Goal: Task Accomplishment & Management: Complete application form

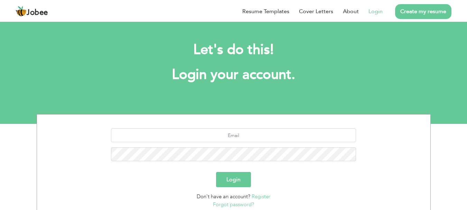
click at [234, 143] on div at bounding box center [233, 147] width 383 height 38
click at [232, 138] on input "text" at bounding box center [233, 135] width 245 height 14
click at [273, 139] on input "text" at bounding box center [233, 135] width 245 height 14
type input "[EMAIL_ADDRESS][DOMAIN_NAME]"
click at [229, 178] on button "Login" at bounding box center [233, 179] width 35 height 15
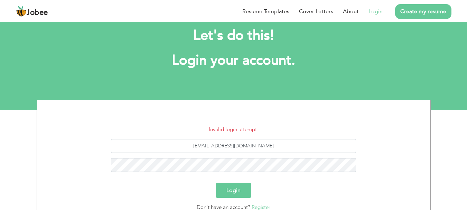
scroll to position [28, 0]
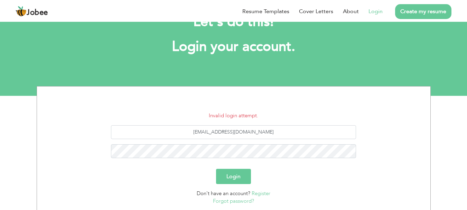
click at [269, 194] on link "Register" at bounding box center [261, 193] width 19 height 7
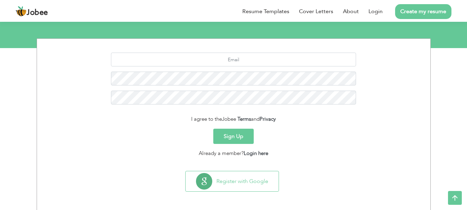
scroll to position [76, 0]
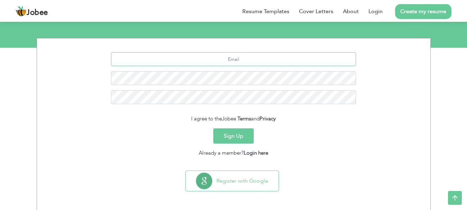
click at [237, 57] on input "text" at bounding box center [233, 59] width 245 height 14
type input "[EMAIL_ADDRESS][DOMAIN_NAME]"
click at [234, 133] on button "Sign Up" at bounding box center [233, 135] width 40 height 15
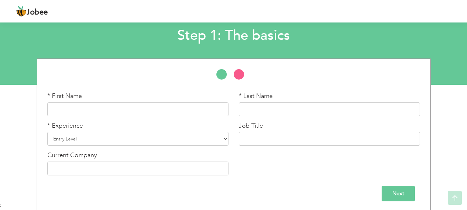
scroll to position [41, 0]
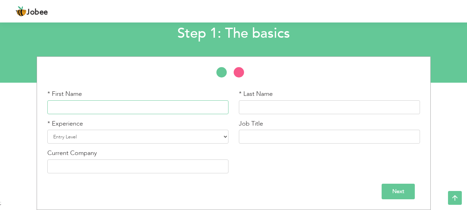
click at [146, 102] on input "text" at bounding box center [137, 107] width 181 height 14
type input "W"
type input "S"
type input "[DEMOGRAPHIC_DATA]"
click at [245, 109] on input "`[PERSON_NAME]" at bounding box center [329, 107] width 181 height 14
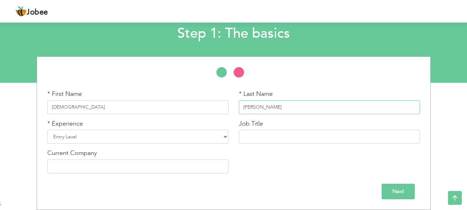
type input "[PERSON_NAME]"
click at [180, 134] on select "Entry Level Less than 1 Year 1 Year 2 Years 3 Years 4 Years 5 Years 6 Years 7 Y…" at bounding box center [137, 137] width 181 height 14
select select "4"
click at [47, 130] on select "Entry Level Less than 1 Year 1 Year 2 Years 3 Years 4 Years 5 Years 6 Years 7 Y…" at bounding box center [137, 137] width 181 height 14
click at [256, 134] on input "text" at bounding box center [329, 137] width 181 height 14
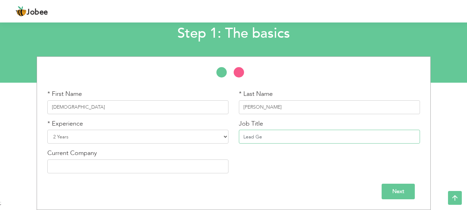
drag, startPoint x: 265, startPoint y: 135, endPoint x: 233, endPoint y: 136, distance: 31.5
click at [234, 136] on div "Job Title Lead Ge" at bounding box center [329, 134] width 191 height 30
type input "Lead Generation Specialist"
click at [171, 163] on input "text" at bounding box center [137, 166] width 181 height 14
click at [285, 134] on input "Lead Generation Specialist" at bounding box center [329, 137] width 181 height 14
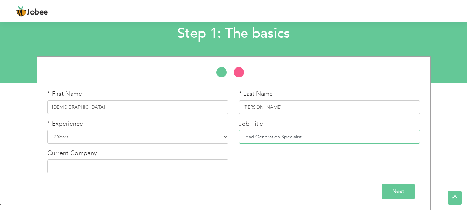
click at [285, 134] on input "Lead Generation Specialist" at bounding box center [329, 137] width 181 height 14
click at [175, 168] on input "text" at bounding box center [137, 166] width 181 height 14
drag, startPoint x: 63, startPoint y: 166, endPoint x: 93, endPoint y: 164, distance: 30.8
click at [93, 164] on input "Elite technologic" at bounding box center [137, 166] width 181 height 14
click at [95, 169] on input "Elite technologic" at bounding box center [137, 166] width 181 height 14
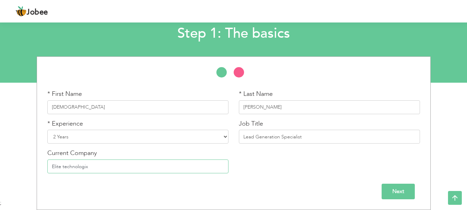
type input "Elite technologix"
click at [387, 186] on input "Next" at bounding box center [397, 191] width 33 height 16
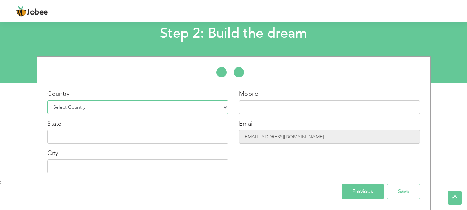
click at [157, 106] on select "Select Country Afghanistan Albania Algeria American Samoa Andorra Angola Anguil…" at bounding box center [137, 107] width 181 height 14
select select "166"
click at [47, 100] on select "Select Country Afghanistan Albania Algeria American Samoa Andorra Angola Anguil…" at bounding box center [137, 107] width 181 height 14
click at [277, 110] on input "text" at bounding box center [329, 107] width 181 height 14
type input "03344304337"
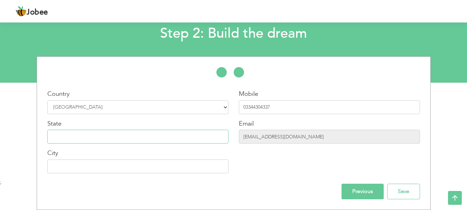
click at [148, 135] on input "text" at bounding box center [137, 137] width 181 height 14
type input "L"
type input "p"
type input "[GEOGRAPHIC_DATA]"
click at [139, 164] on input "text" at bounding box center [137, 166] width 181 height 14
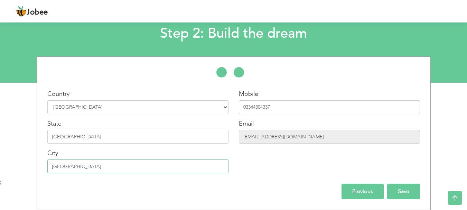
type input "[GEOGRAPHIC_DATA]"
click at [404, 193] on input "Save" at bounding box center [403, 191] width 33 height 16
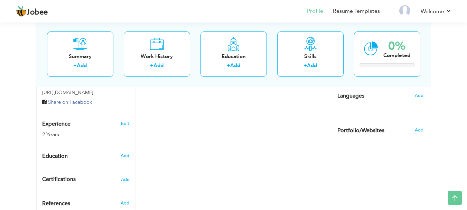
scroll to position [241, 0]
click at [120, 149] on div "Add" at bounding box center [126, 155] width 16 height 13
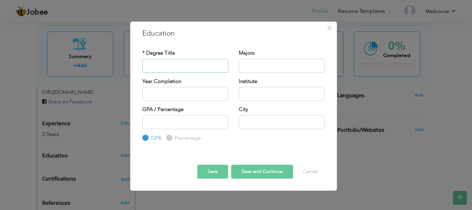
click at [188, 65] on input "text" at bounding box center [185, 66] width 86 height 14
drag, startPoint x: 217, startPoint y: 63, endPoint x: 139, endPoint y: 67, distance: 78.9
click at [139, 67] on div "* Degree Title Becholer In computer Science" at bounding box center [185, 63] width 96 height 28
click at [179, 66] on input "Becholer In computer Science" at bounding box center [185, 66] width 86 height 14
click at [152, 66] on input "Becholer In computer Science" at bounding box center [185, 66] width 86 height 14
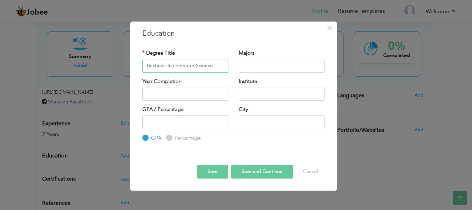
drag, startPoint x: 152, startPoint y: 66, endPoint x: 159, endPoint y: 67, distance: 7.0
click at [151, 65] on input "Becholer In computer Science" at bounding box center [185, 66] width 86 height 14
click at [160, 63] on input "Bacholer In computer Science" at bounding box center [185, 66] width 86 height 14
type input "Bachelor In Computer Science"
click at [260, 67] on input "text" at bounding box center [282, 66] width 86 height 14
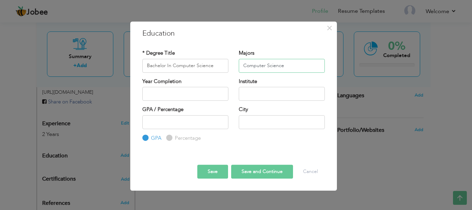
type input "Computer Science"
type input "2025"
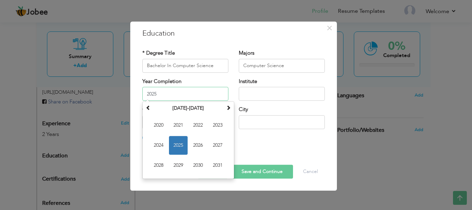
click at [196, 94] on input "2025" at bounding box center [185, 94] width 86 height 14
click at [179, 144] on span "2025" at bounding box center [178, 145] width 19 height 19
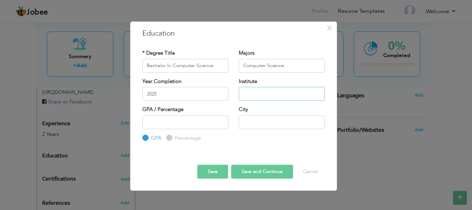
click at [260, 95] on input "text" at bounding box center [282, 94] width 86 height 14
click at [271, 94] on input "[GEOGRAPHIC_DATA]" at bounding box center [282, 94] width 86 height 14
type input "[GEOGRAPHIC_DATA]"
click at [193, 121] on input "number" at bounding box center [185, 122] width 86 height 14
click at [220, 124] on input "-1" at bounding box center [185, 122] width 86 height 14
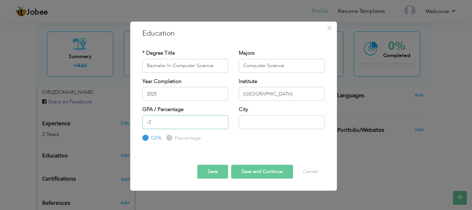
type input "-2"
click at [220, 124] on input "-2" at bounding box center [185, 122] width 86 height 14
click at [180, 123] on input "-2" at bounding box center [185, 122] width 86 height 14
type input "3.1"
click at [267, 120] on input "text" at bounding box center [282, 122] width 86 height 14
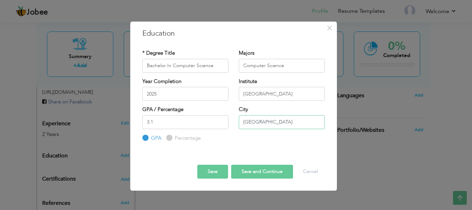
type input "[GEOGRAPHIC_DATA]"
click at [210, 170] on button "Save" at bounding box center [212, 171] width 31 height 14
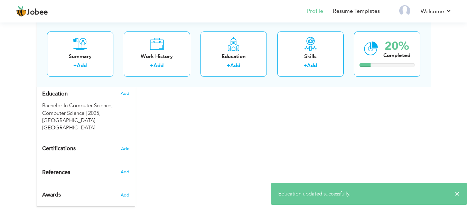
click at [254, 132] on div "CV Import Profile Strength 0% Select an Item from right menu Work History * Job…" at bounding box center [233, 9] width 197 height 363
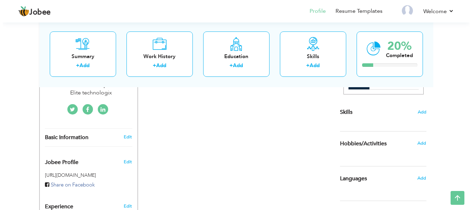
scroll to position [143, 0]
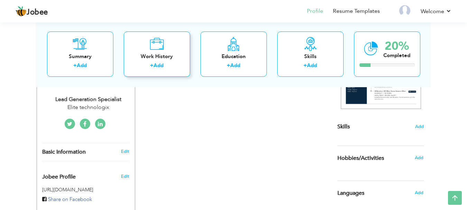
click at [162, 70] on div "+ Add" at bounding box center [156, 66] width 55 height 9
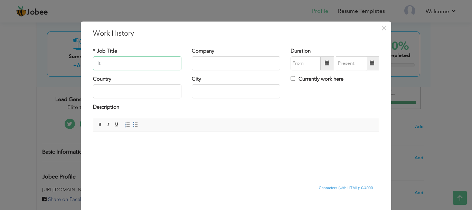
type input "I"
click at [112, 64] on input "IT recuiter" at bounding box center [137, 63] width 88 height 14
type input "IT recruiter"
click at [207, 68] on input "text" at bounding box center [236, 63] width 88 height 14
click at [145, 90] on input "text" at bounding box center [137, 92] width 88 height 14
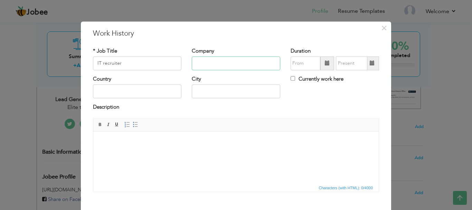
click at [207, 65] on input "text" at bounding box center [236, 63] width 88 height 14
click at [231, 60] on input "Futurevision360" at bounding box center [236, 63] width 88 height 14
type input "Future Vision 360 LLC"
click at [143, 93] on input "text" at bounding box center [137, 92] width 88 height 14
type input "p"
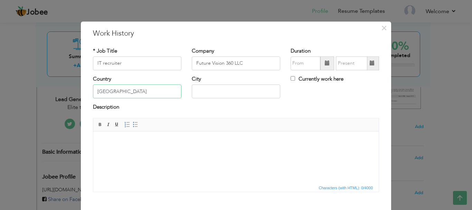
type input "[GEOGRAPHIC_DATA]"
click at [224, 92] on input "text" at bounding box center [236, 92] width 88 height 14
type input "[GEOGRAPHIC_DATA]"
click at [298, 61] on input "08/2025" at bounding box center [306, 63] width 30 height 14
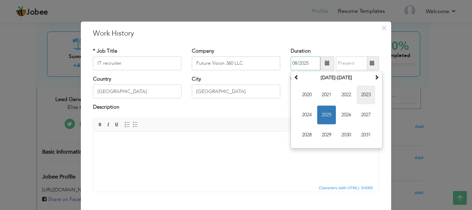
click at [364, 92] on span "2023" at bounding box center [366, 94] width 19 height 19
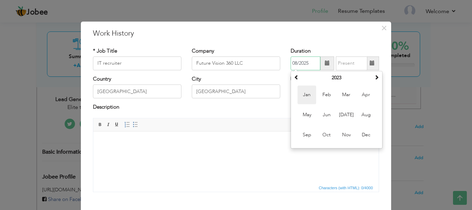
click at [303, 97] on span "Jan" at bounding box center [307, 94] width 19 height 19
type input "01/2023"
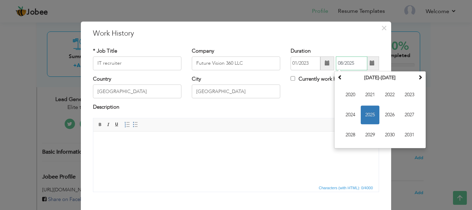
click at [353, 63] on input "08/2025" at bounding box center [351, 63] width 31 height 14
click at [349, 114] on span "2024" at bounding box center [350, 114] width 19 height 19
click at [390, 116] on span "Jul" at bounding box center [389, 114] width 19 height 19
type input "07/2024"
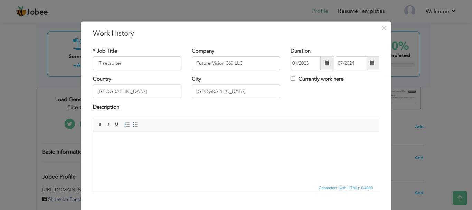
click at [154, 152] on html at bounding box center [235, 141] width 285 height 21
click at [153, 152] on html at bounding box center [235, 141] width 285 height 21
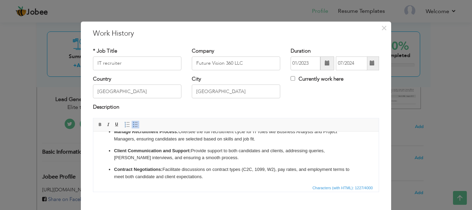
scroll to position [0, 0]
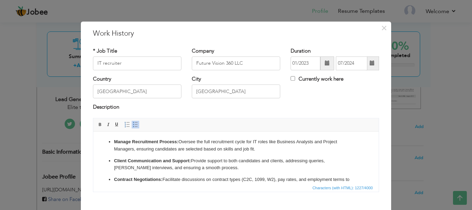
click at [177, 140] on strong "Manage Recruitment Process:" at bounding box center [146, 141] width 64 height 5
drag, startPoint x: 176, startPoint y: 142, endPoint x: 115, endPoint y: 138, distance: 60.6
click at [115, 138] on p "Manage Recruitment Process Oversee the full recruitment cycle for IT roles like…" at bounding box center [236, 145] width 244 height 15
click at [98, 126] on span at bounding box center [100, 125] width 6 height 6
click at [148, 160] on strong "Client Communication and Support:" at bounding box center [152, 160] width 77 height 5
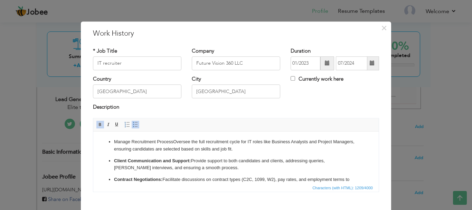
click at [191, 160] on p "Client Communication and Support: Provide support to both candidates and client…" at bounding box center [236, 164] width 244 height 15
drag, startPoint x: 191, startPoint y: 160, endPoint x: 113, endPoint y: 159, distance: 77.4
click at [113, 159] on ul "Manage Recruitment Process Oversee the full recruitment cycle for IT roles like…" at bounding box center [236, 192] width 272 height 109
click at [97, 124] on span at bounding box center [100, 125] width 6 height 6
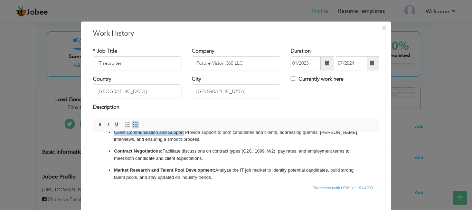
scroll to position [31, 0]
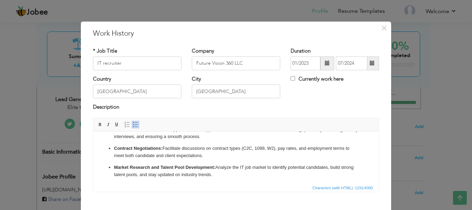
click at [164, 149] on p "Contract Negotiations: Facilitate discussions on contract types (C2C, 1099, W2)…" at bounding box center [236, 151] width 244 height 15
drag, startPoint x: 160, startPoint y: 148, endPoint x: 114, endPoint y: 148, distance: 46.3
click at [114, 148] on strong "Contract Negotiations" at bounding box center [137, 147] width 47 height 5
click at [97, 124] on span at bounding box center [100, 125] width 6 height 6
click at [150, 154] on p "Contract Negotiations Facilitate discussions on contract types (C2C, 1099, W2),…" at bounding box center [236, 151] width 244 height 15
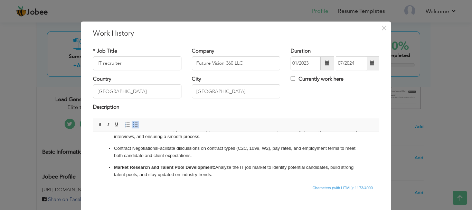
click at [217, 166] on p "Market Research and Talent Pool Development: Analyze the IT job market to ident…" at bounding box center [236, 170] width 244 height 15
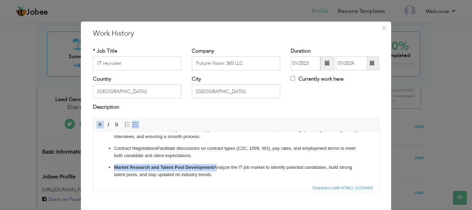
drag, startPoint x: 215, startPoint y: 168, endPoint x: 113, endPoint y: 166, distance: 101.6
click at [113, 166] on ul "Manage Recruitment Process Oversee the full recruitment cycle for IT roles like…" at bounding box center [236, 161] width 272 height 109
click at [97, 126] on span at bounding box center [100, 125] width 6 height 6
click at [145, 166] on p "Market Research and Talent Pool Development Analyze the IT job market to identi…" at bounding box center [236, 170] width 244 height 15
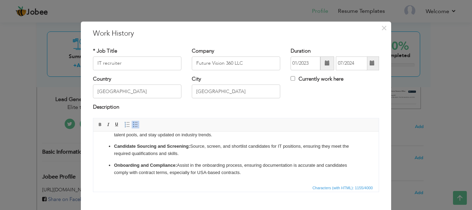
scroll to position [38, 0]
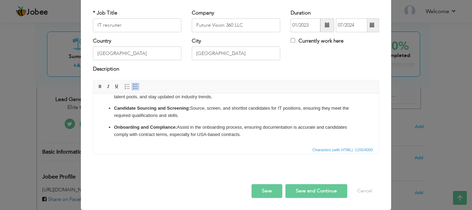
click at [316, 190] on button "Save and Continue" at bounding box center [316, 191] width 62 height 14
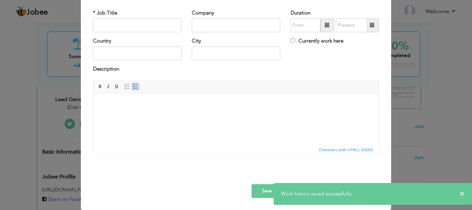
scroll to position [10, 0]
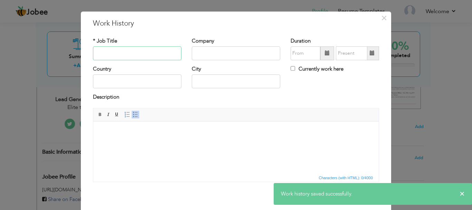
click at [142, 48] on input "text" at bounding box center [137, 53] width 88 height 14
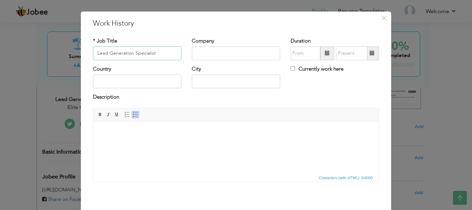
type input "Lead Generation Specialist"
click at [213, 54] on input "text" at bounding box center [236, 53] width 88 height 14
type input "Elite technologix"
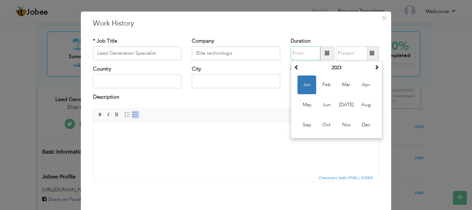
click at [301, 54] on input "text" at bounding box center [306, 53] width 30 height 14
click at [367, 108] on span "Aug" at bounding box center [366, 104] width 19 height 19
type input "08/2023"
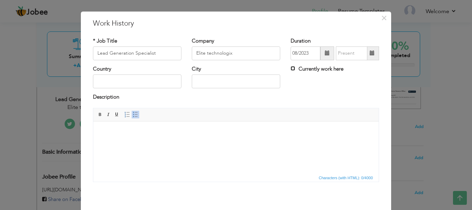
click at [291, 68] on input "Currently work here" at bounding box center [293, 68] width 4 height 4
checkbox input "true"
click at [166, 83] on input "text" at bounding box center [137, 82] width 88 height 14
click at [226, 90] on div "City" at bounding box center [236, 79] width 99 height 28
click at [143, 79] on input "[GEOGRAPHIC_DATA]" at bounding box center [137, 82] width 88 height 14
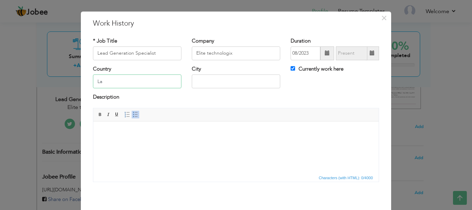
type input "L"
type input "[GEOGRAPHIC_DATA]"
click at [218, 91] on div "City" at bounding box center [236, 79] width 99 height 28
click at [210, 80] on input "text" at bounding box center [236, 82] width 88 height 14
type input "[GEOGRAPHIC_DATA]"
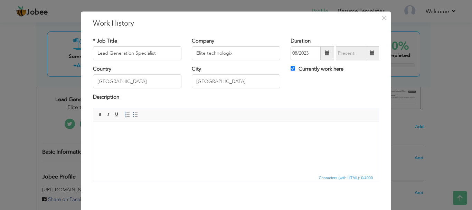
click at [195, 142] on html at bounding box center [235, 131] width 285 height 21
click at [203, 142] on html at bounding box center [235, 131] width 285 height 21
click at [188, 117] on span "Editor toolbars Basic Styles Bold Italic Underline Paragraph Insert/Remove Numb…" at bounding box center [235, 114] width 285 height 13
click at [147, 132] on body at bounding box center [236, 131] width 272 height 7
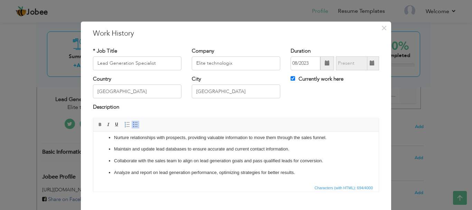
scroll to position [38, 0]
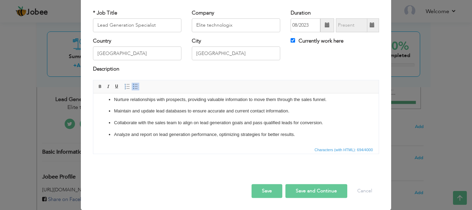
click at [311, 192] on button "Save and Continue" at bounding box center [316, 191] width 62 height 14
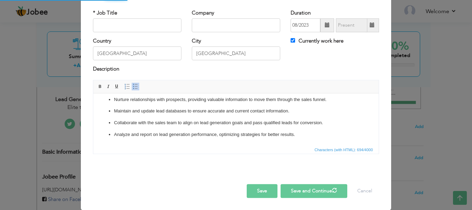
checkbox input "false"
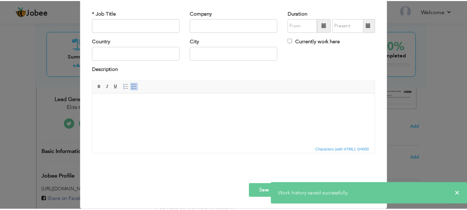
scroll to position [0, 0]
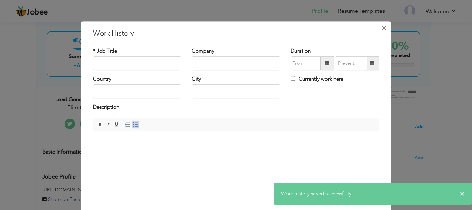
click at [383, 25] on span "×" at bounding box center [384, 28] width 6 height 12
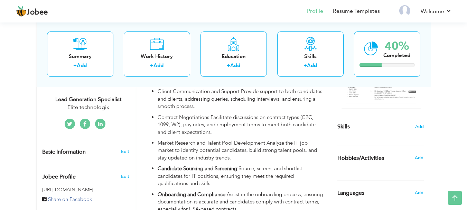
scroll to position [153, 0]
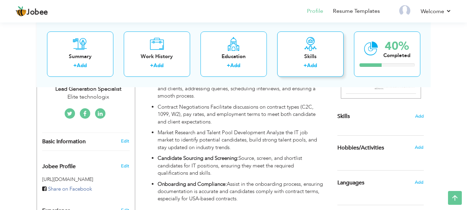
click at [314, 66] on link "Add" at bounding box center [312, 65] width 10 height 7
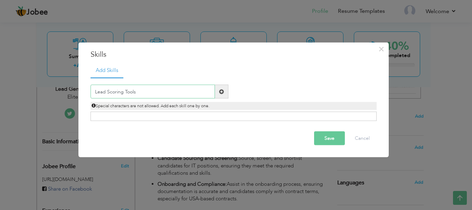
type input "Lead Scoring Tools"
click at [144, 44] on div "× Skills Add Skills Lead Scoring Tools Duplicate entry Already Exist" at bounding box center [233, 99] width 310 height 115
click at [223, 91] on span at bounding box center [221, 91] width 5 height 5
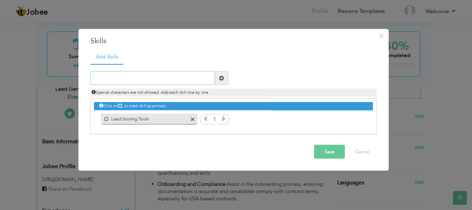
click at [150, 77] on input "text" at bounding box center [153, 78] width 124 height 14
type input "Survey Tools:"
click at [218, 78] on span at bounding box center [221, 78] width 13 height 14
click at [162, 84] on input "text" at bounding box center [153, 78] width 124 height 14
click at [152, 78] on input "text" at bounding box center [153, 78] width 124 height 14
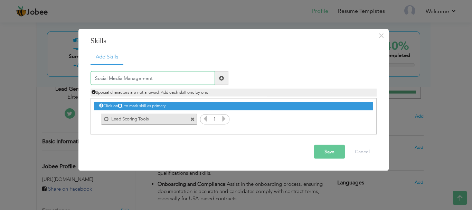
type input "Social Media Management"
click at [222, 78] on span at bounding box center [221, 77] width 5 height 5
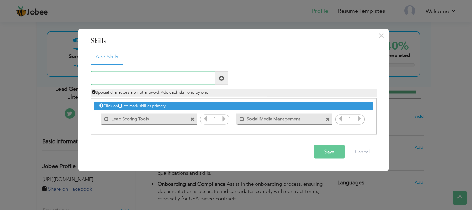
click at [166, 82] on input "text" at bounding box center [153, 78] width 124 height 14
type input "Outreach Tools:"
click at [225, 79] on span at bounding box center [221, 78] width 13 height 14
click at [177, 78] on input "text" at bounding box center [153, 78] width 124 height 14
type input "Outreach Tools"
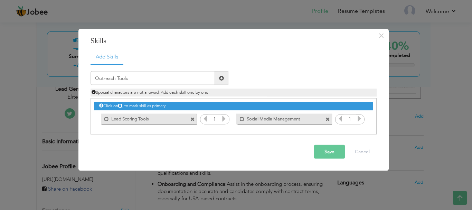
click at [220, 79] on span at bounding box center [221, 77] width 5 height 5
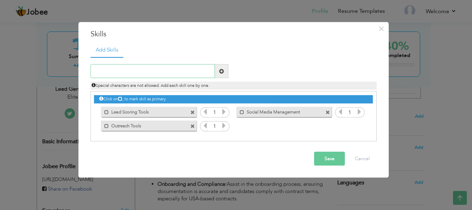
click at [161, 72] on input "text" at bounding box center [153, 71] width 124 height 14
type input "CRM Tools"
click at [224, 72] on span at bounding box center [221, 70] width 5 height 5
click at [179, 74] on input "text" at bounding box center [153, 71] width 124 height 14
type input "Data Analysis & Reporting"
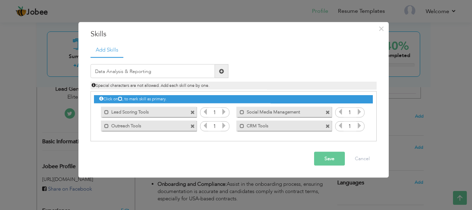
click at [222, 70] on span at bounding box center [221, 70] width 5 height 5
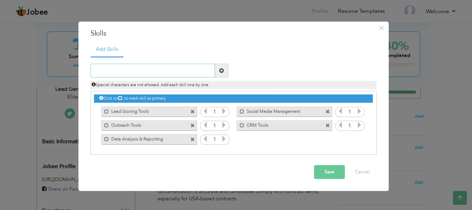
click at [154, 69] on input "text" at bounding box center [153, 71] width 124 height 14
type input "O"
type input "Survey Tools"
click at [221, 72] on span at bounding box center [221, 70] width 5 height 5
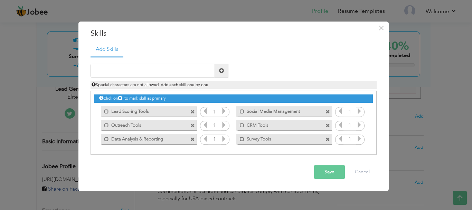
click at [327, 174] on button "Save" at bounding box center [329, 172] width 31 height 14
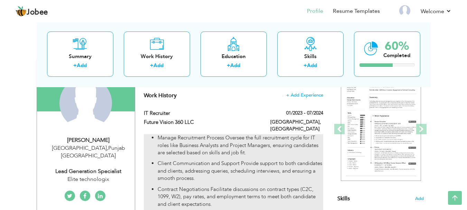
scroll to position [0, 0]
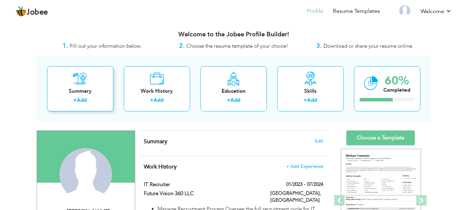
click at [107, 90] on div "Summary" at bounding box center [80, 90] width 55 height 7
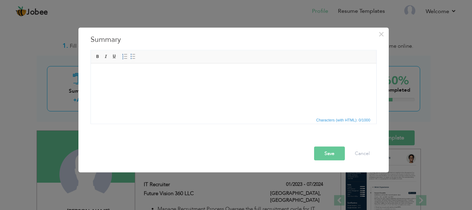
click at [170, 83] on html at bounding box center [233, 73] width 285 height 21
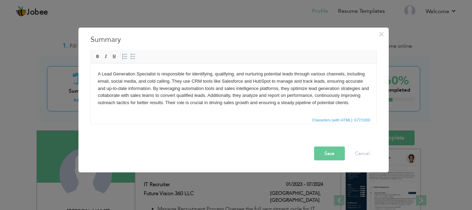
click at [337, 147] on button "Save" at bounding box center [329, 153] width 31 height 14
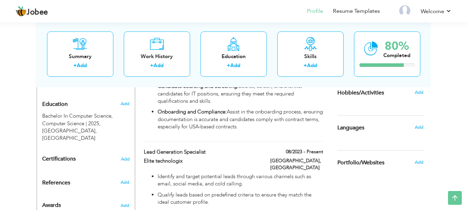
scroll to position [292, 0]
click at [414, 127] on div "Add" at bounding box center [421, 126] width 16 height 13
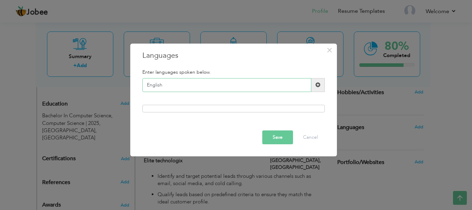
type input "English"
click at [275, 136] on button "Save" at bounding box center [277, 137] width 31 height 14
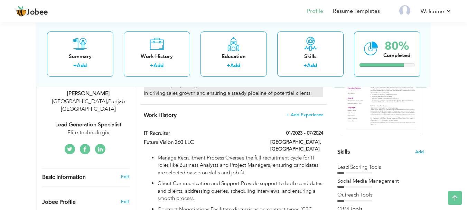
scroll to position [82, 0]
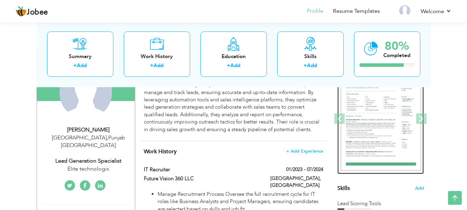
click at [376, 145] on div at bounding box center [158, 119] width 1078 height 111
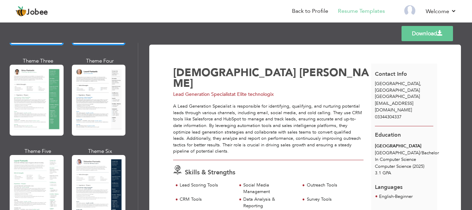
scroll to position [118, 0]
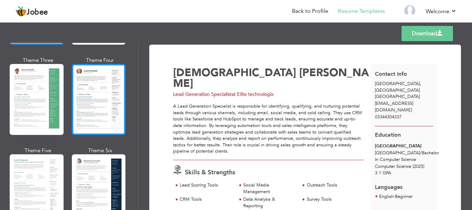
click at [97, 92] on div at bounding box center [99, 99] width 54 height 71
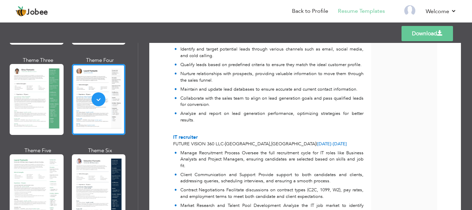
scroll to position [274, 0]
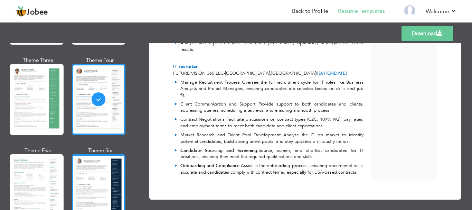
click at [108, 178] on div at bounding box center [99, 189] width 54 height 71
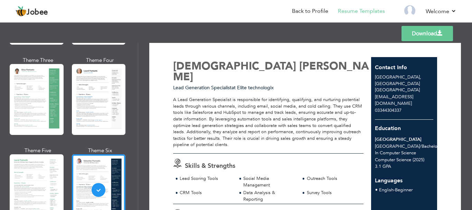
scroll to position [3, 0]
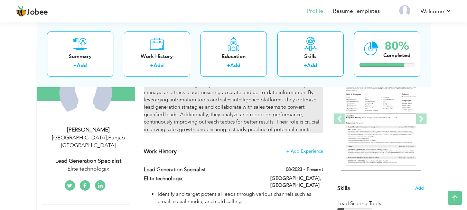
click at [225, 112] on div "A Lead Generation Specialist is responsible for identifying, qualifying, and nu…" at bounding box center [233, 99] width 179 height 67
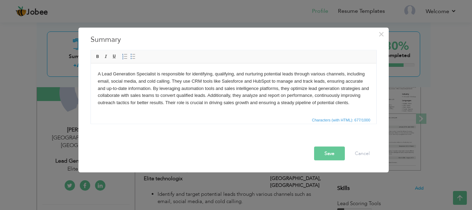
scroll to position [4, 0]
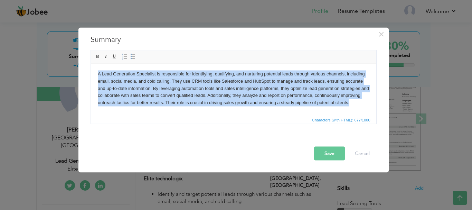
drag, startPoint x: 136, startPoint y: 113, endPoint x: 92, endPoint y: 72, distance: 60.1
click at [92, 72] on html "A Lead Generation Specialist is responsible for identifying, qualifying, and nu…" at bounding box center [233, 88] width 285 height 50
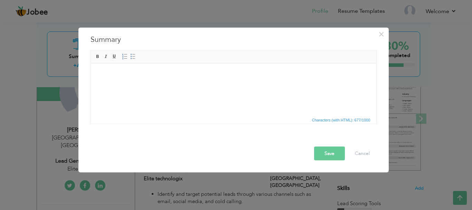
scroll to position [0, 0]
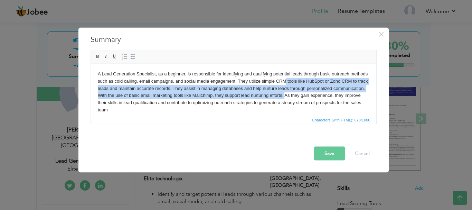
drag, startPoint x: 304, startPoint y: 80, endPoint x: 355, endPoint y: 119, distance: 63.9
click at [355, 119] on html "A Lead Generation Specialist, as a beginner, is responsible for identifying and…" at bounding box center [233, 91] width 285 height 57
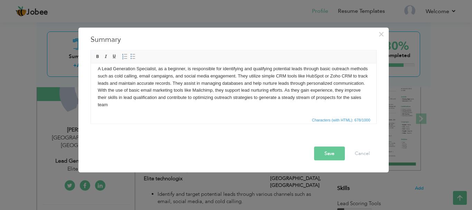
drag, startPoint x: 342, startPoint y: 76, endPoint x: 471, endPoint y: 159, distance: 153.4
click at [342, 76] on body "A Lead Generation Specialist, as a beginner, is responsible for identifying and…" at bounding box center [233, 86] width 272 height 43
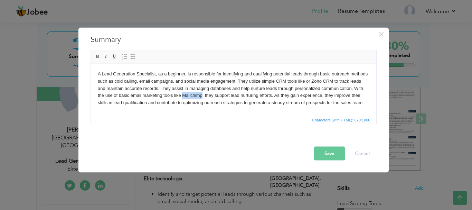
drag, startPoint x: 226, startPoint y: 90, endPoint x: 244, endPoint y: 89, distance: 18.7
click at [244, 89] on body "A Lead Generation Specialist, as a beginner, is responsible for identifying and…" at bounding box center [233, 88] width 272 height 36
copy body "Mailchimp"
click at [332, 152] on button "Save" at bounding box center [329, 153] width 31 height 14
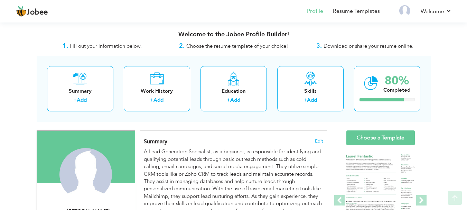
scroll to position [56, 0]
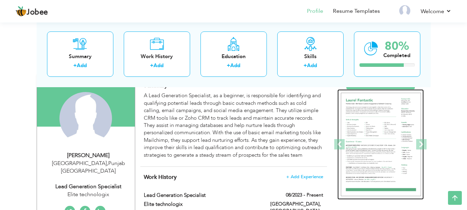
click at [386, 130] on img at bounding box center [381, 145] width 80 height 104
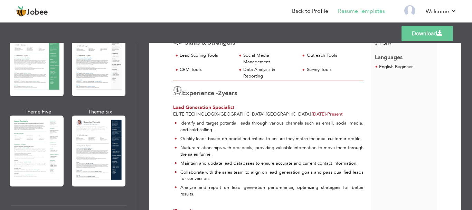
scroll to position [159, 0]
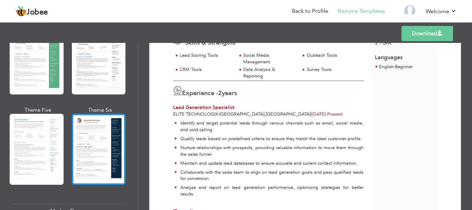
click at [112, 140] on div at bounding box center [99, 149] width 54 height 71
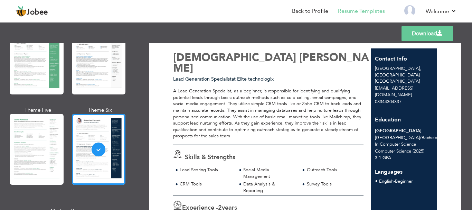
scroll to position [0, 0]
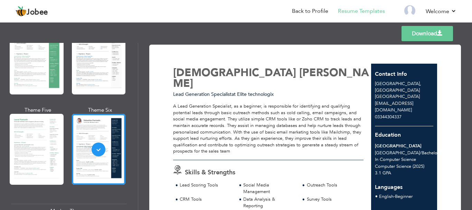
click at [426, 35] on link "Download" at bounding box center [427, 33] width 51 height 15
